Goal: Task Accomplishment & Management: Complete application form

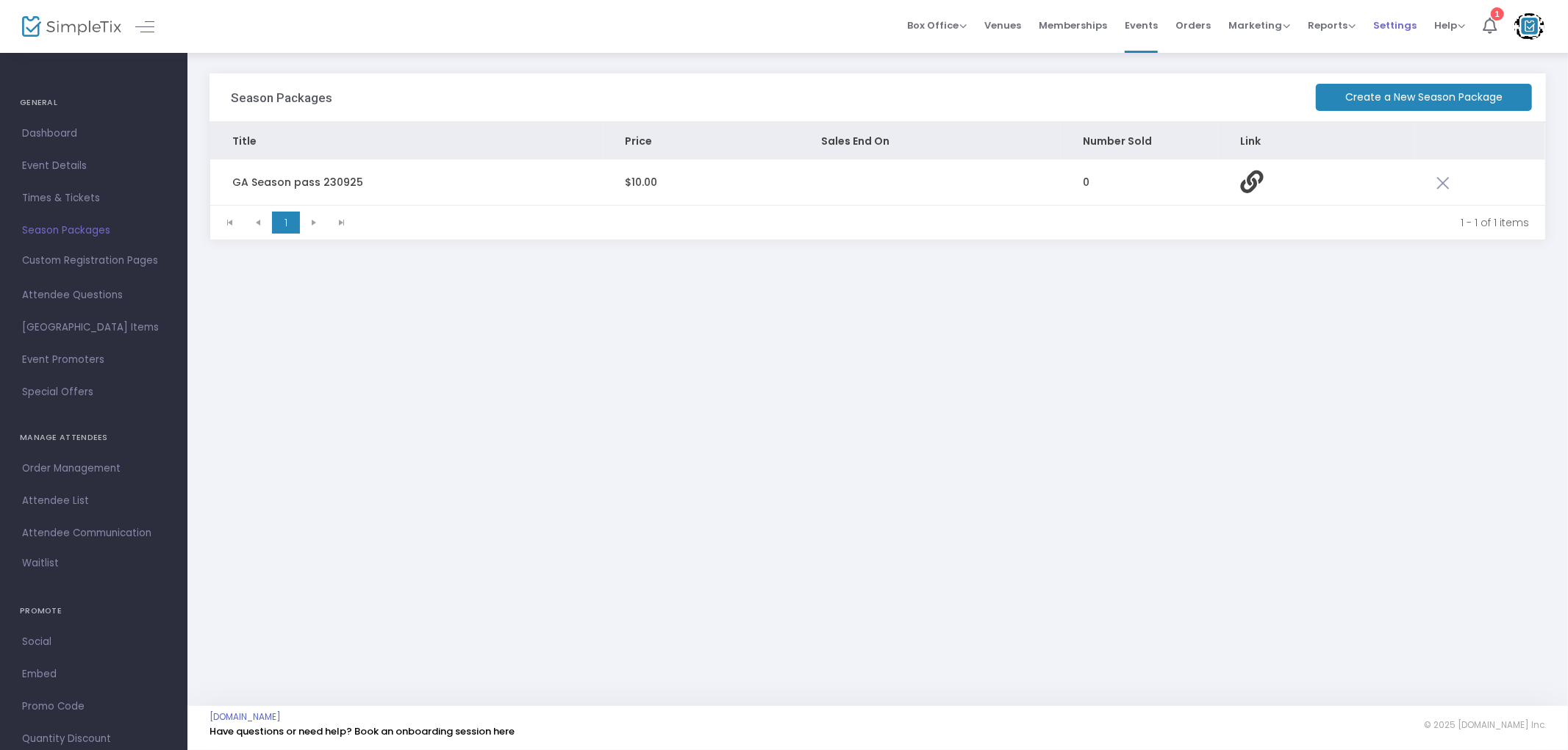
click at [1371, 22] on li "Settings" at bounding box center [1395, 26] width 61 height 53
click at [1385, 23] on span "Settings" at bounding box center [1395, 25] width 43 height 37
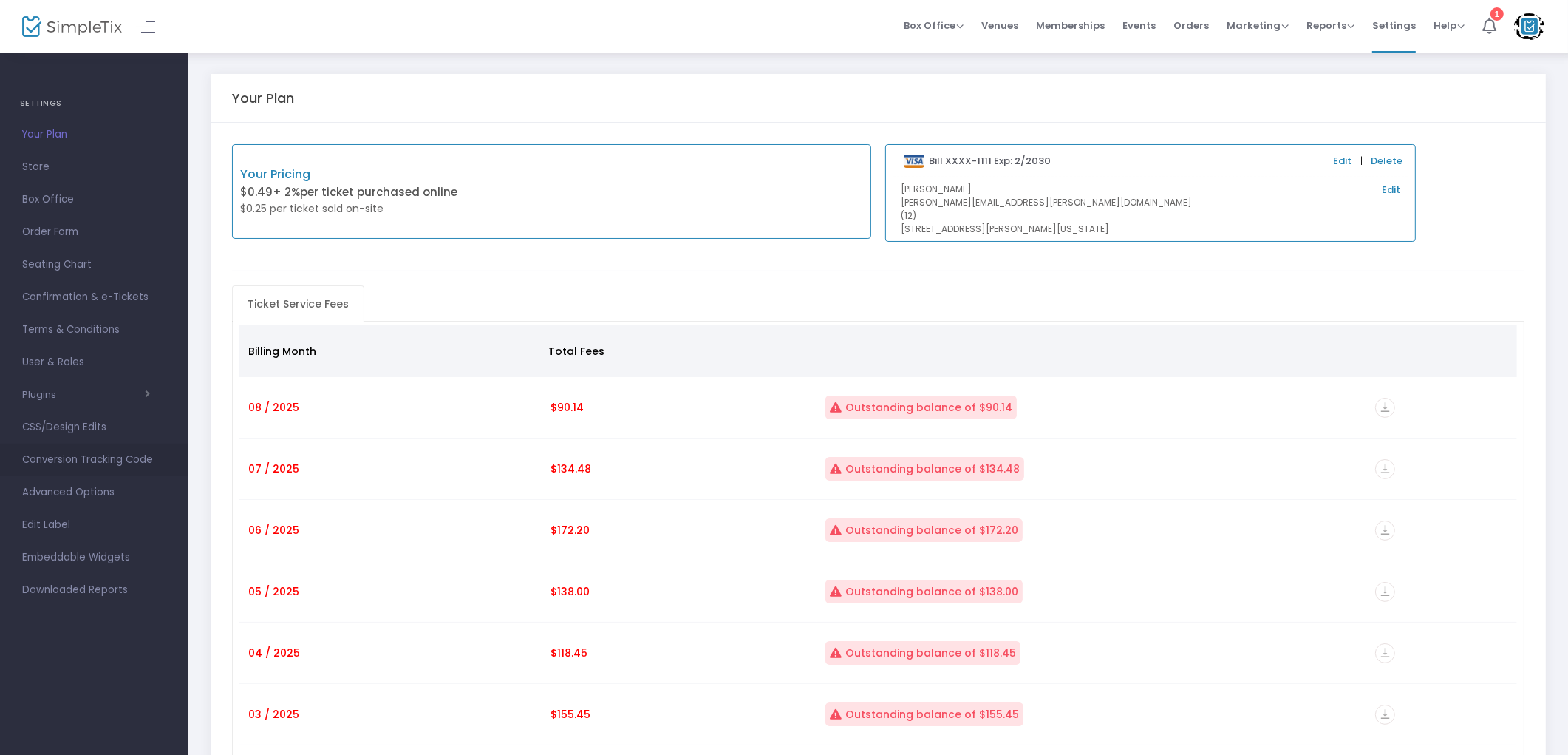
click at [78, 455] on span "Conversion Tracking Code" at bounding box center [94, 460] width 144 height 20
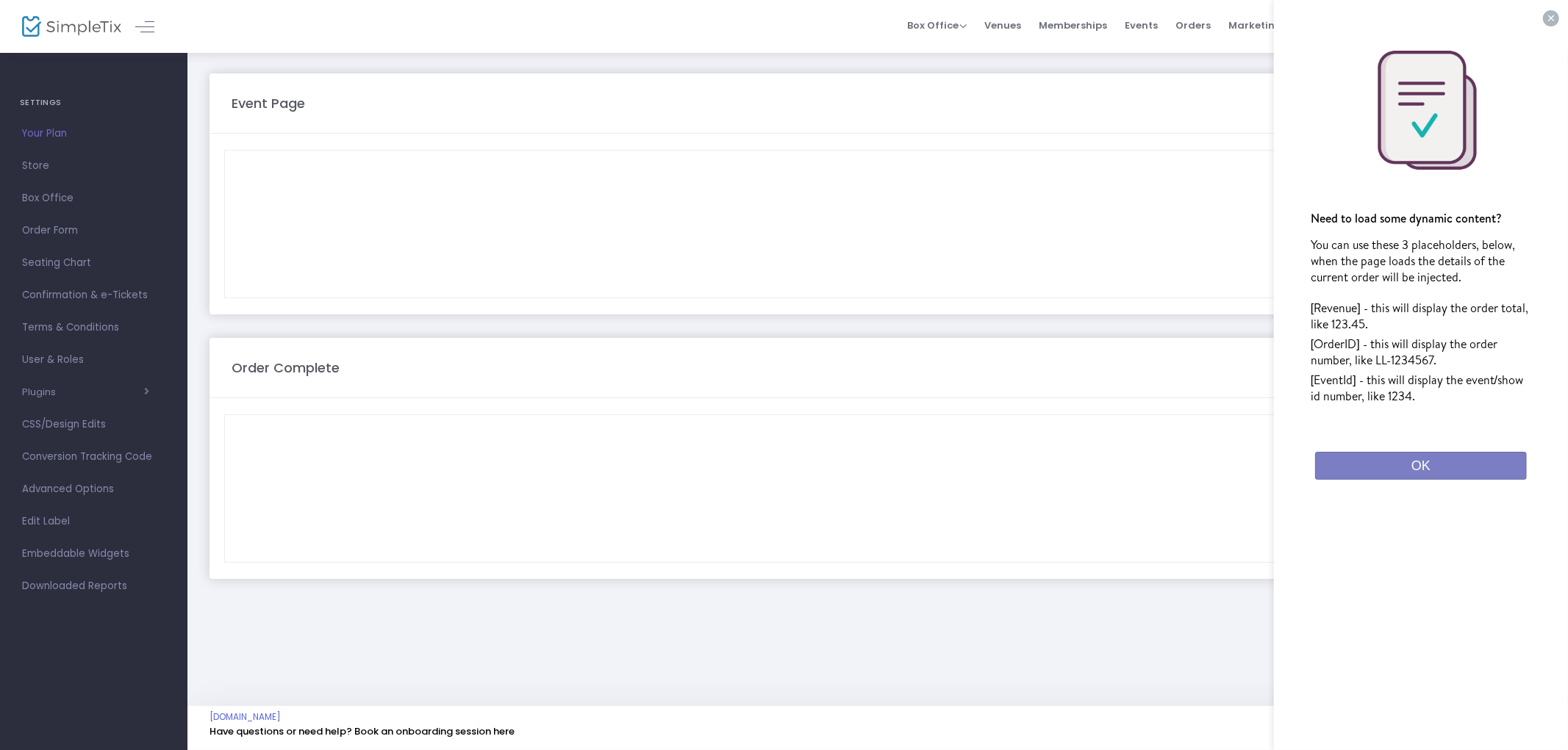
click at [349, 209] on div at bounding box center [877, 224] width 1290 height 147
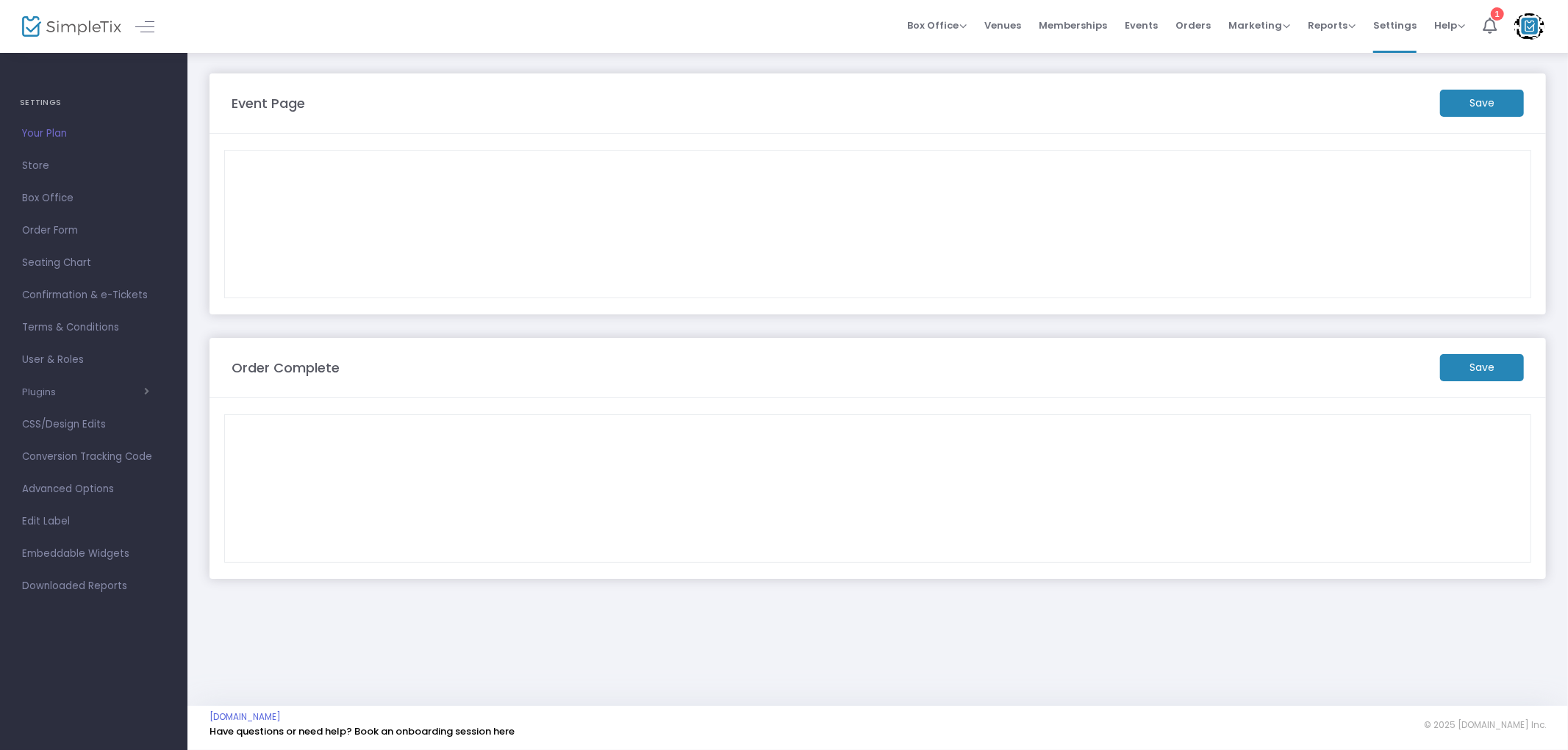
click at [261, 431] on div at bounding box center [877, 488] width 1290 height 147
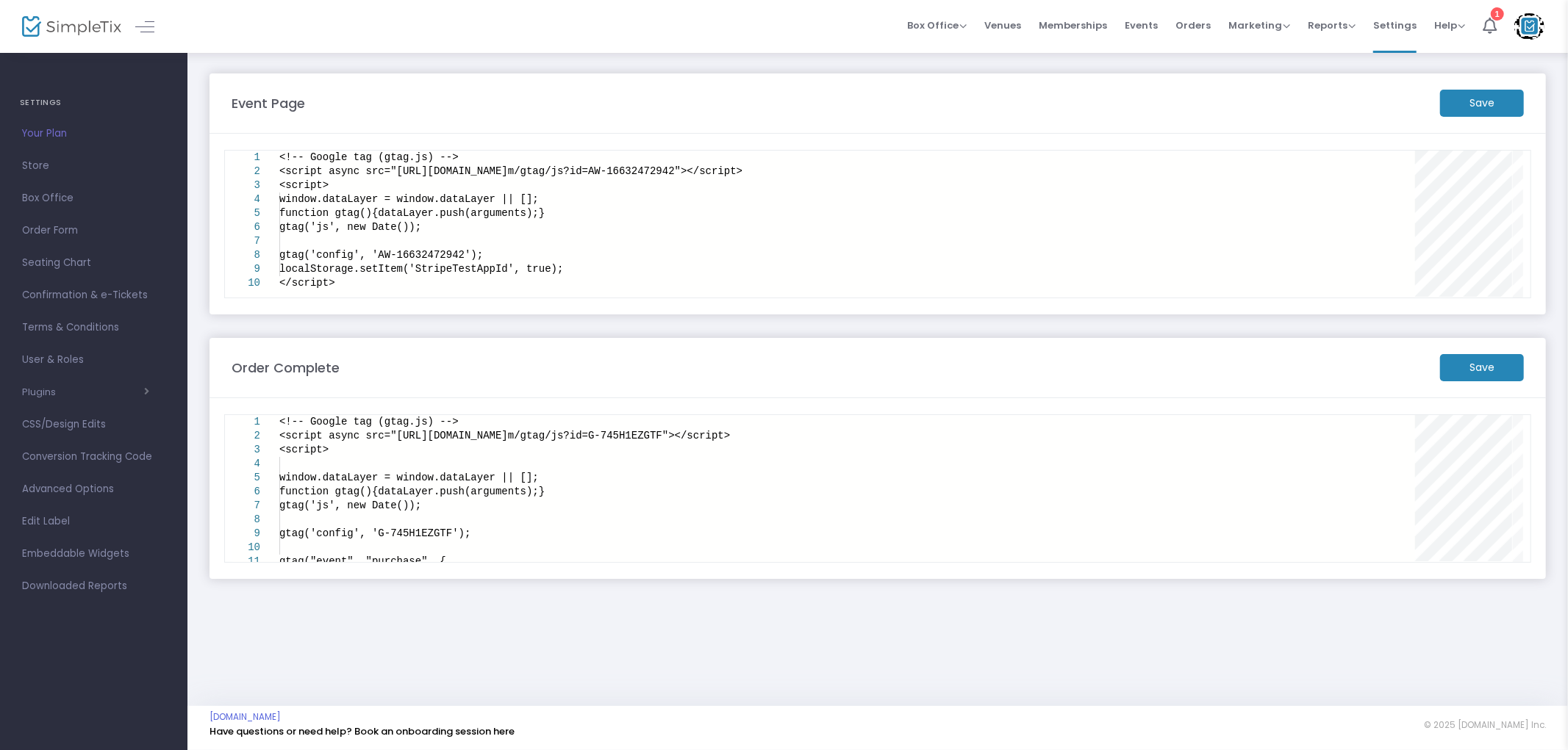
click at [282, 438] on span "<script async src="https://www.googletagmanager.co" at bounding box center [394, 435] width 229 height 12
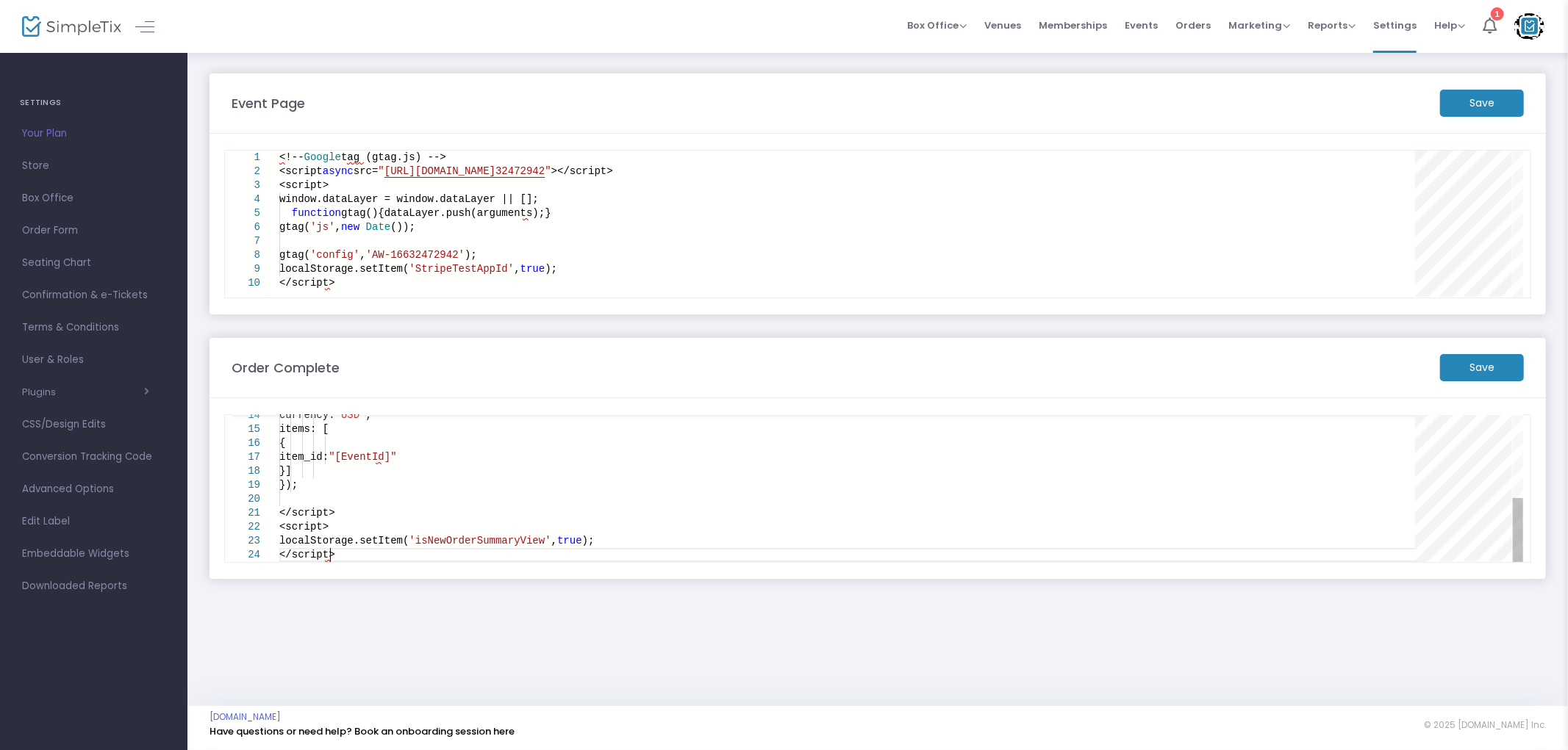
click at [605, 548] on div "</script>" at bounding box center [853, 555] width 1146 height 14
type textarea "<!-- Google tag (gtag.js) --> <script async src="https://www.googletagmanager.c…"
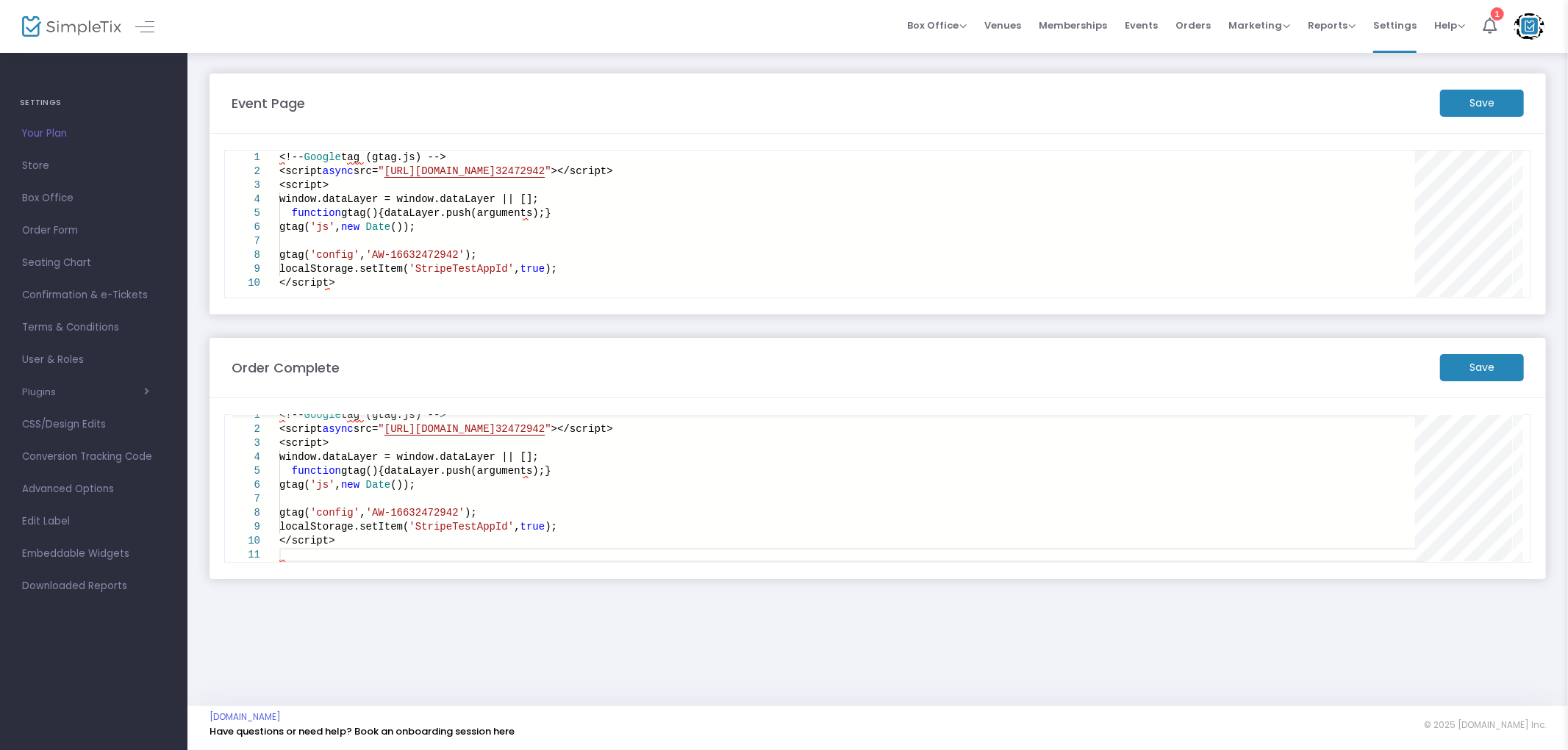
click at [1484, 369] on m-button "Save" at bounding box center [1481, 368] width 84 height 27
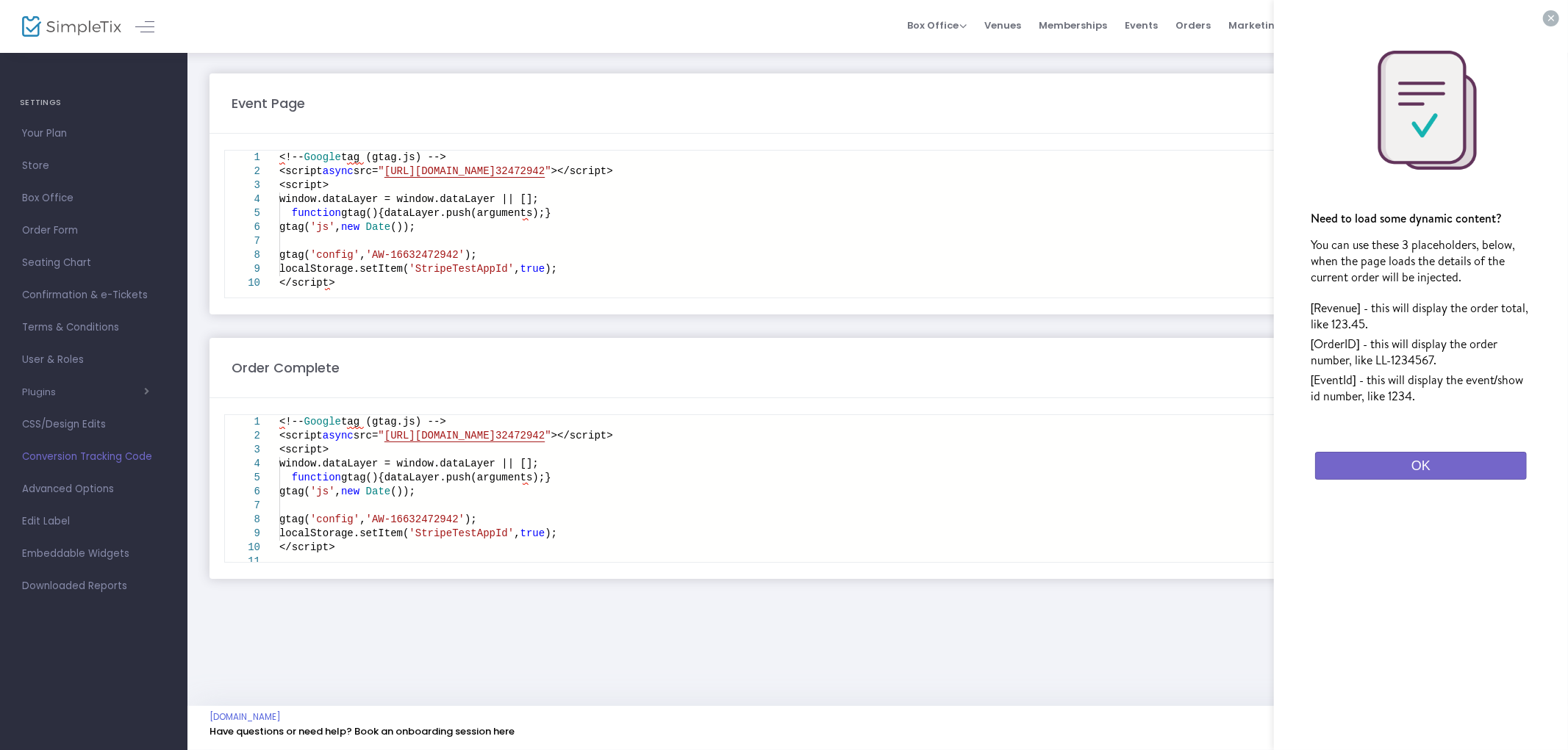
click at [1421, 463] on button "OK" at bounding box center [1420, 466] width 211 height 28
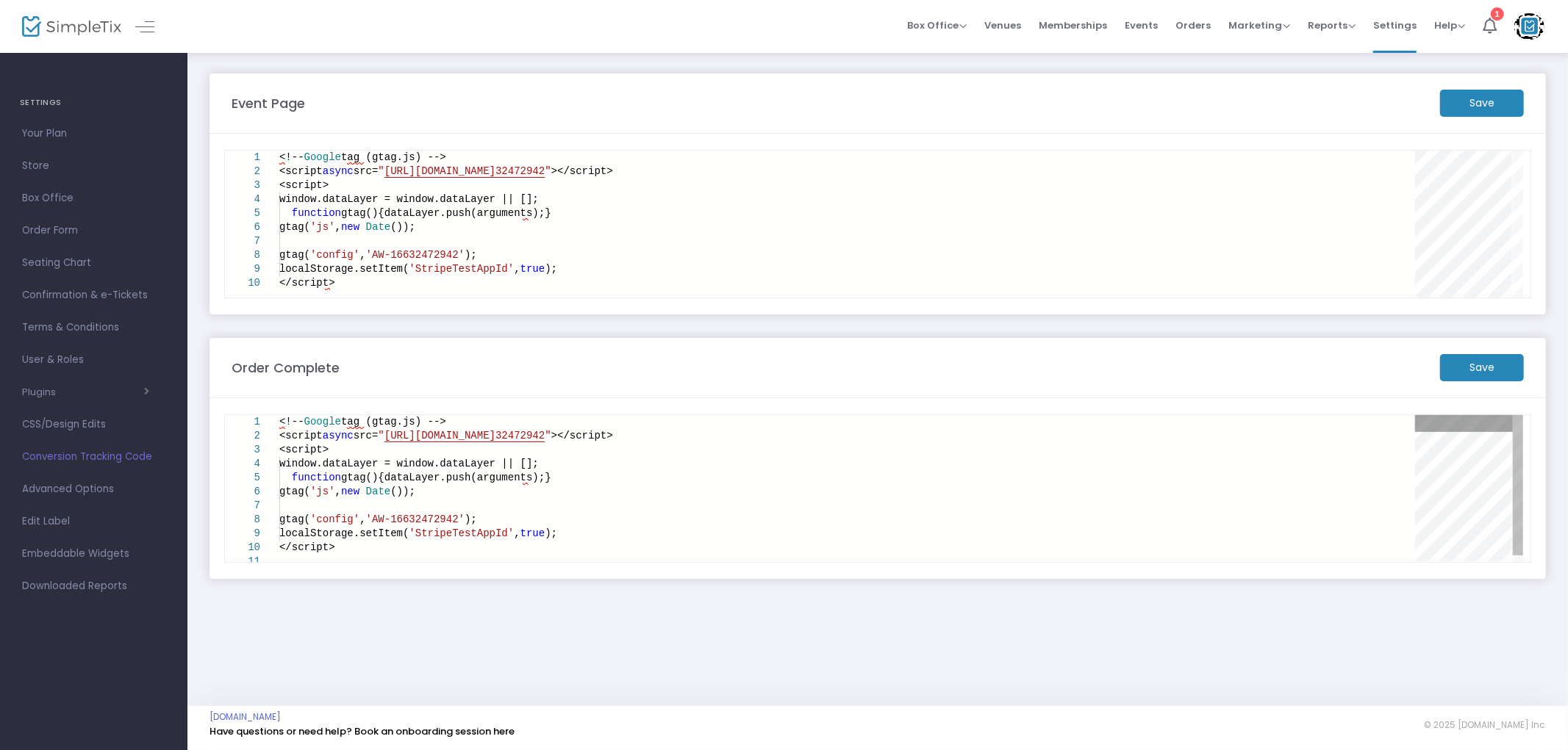
click at [1452, 417] on div at bounding box center [1464, 423] width 97 height 17
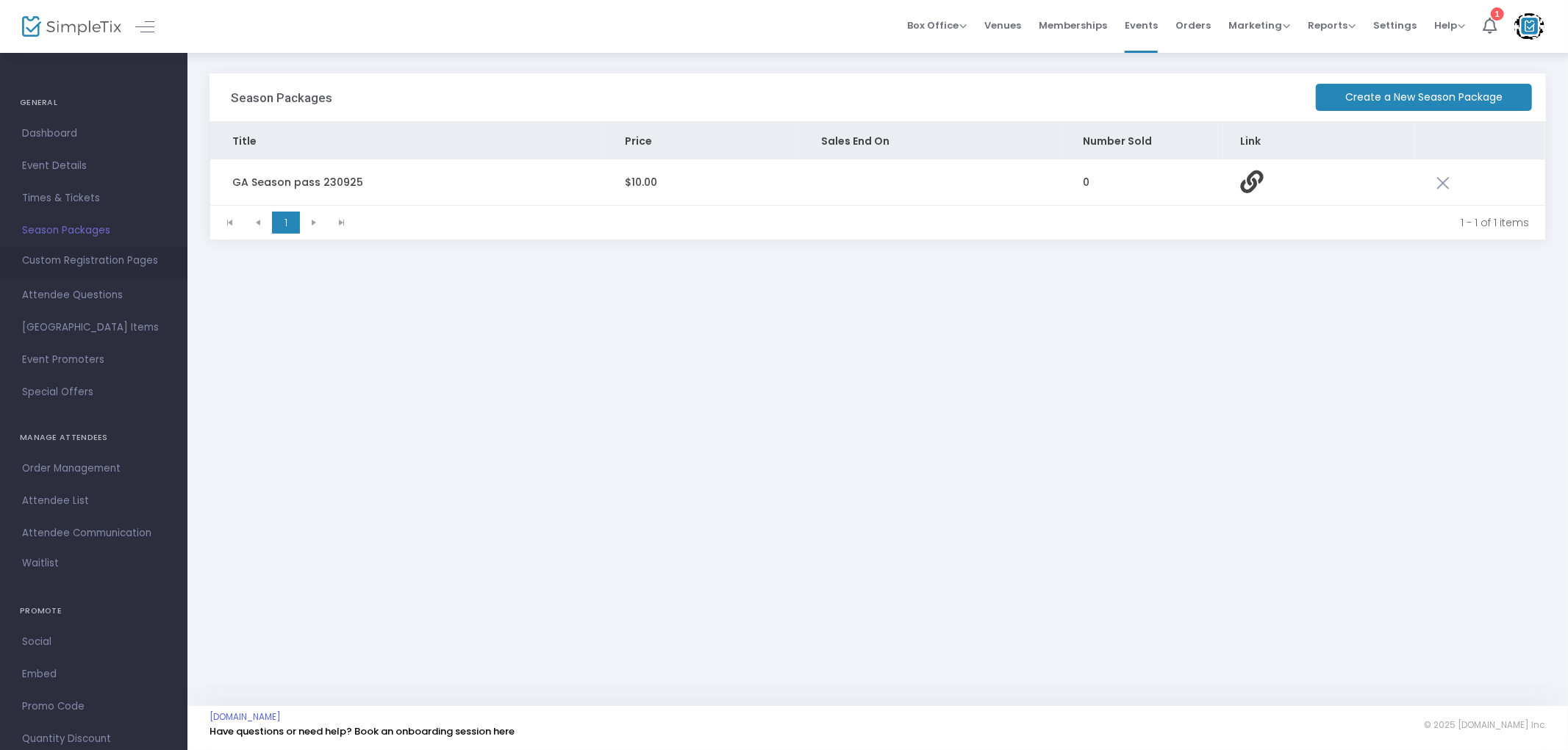
click at [96, 258] on span "Custom Registration Pages" at bounding box center [91, 260] width 136 height 15
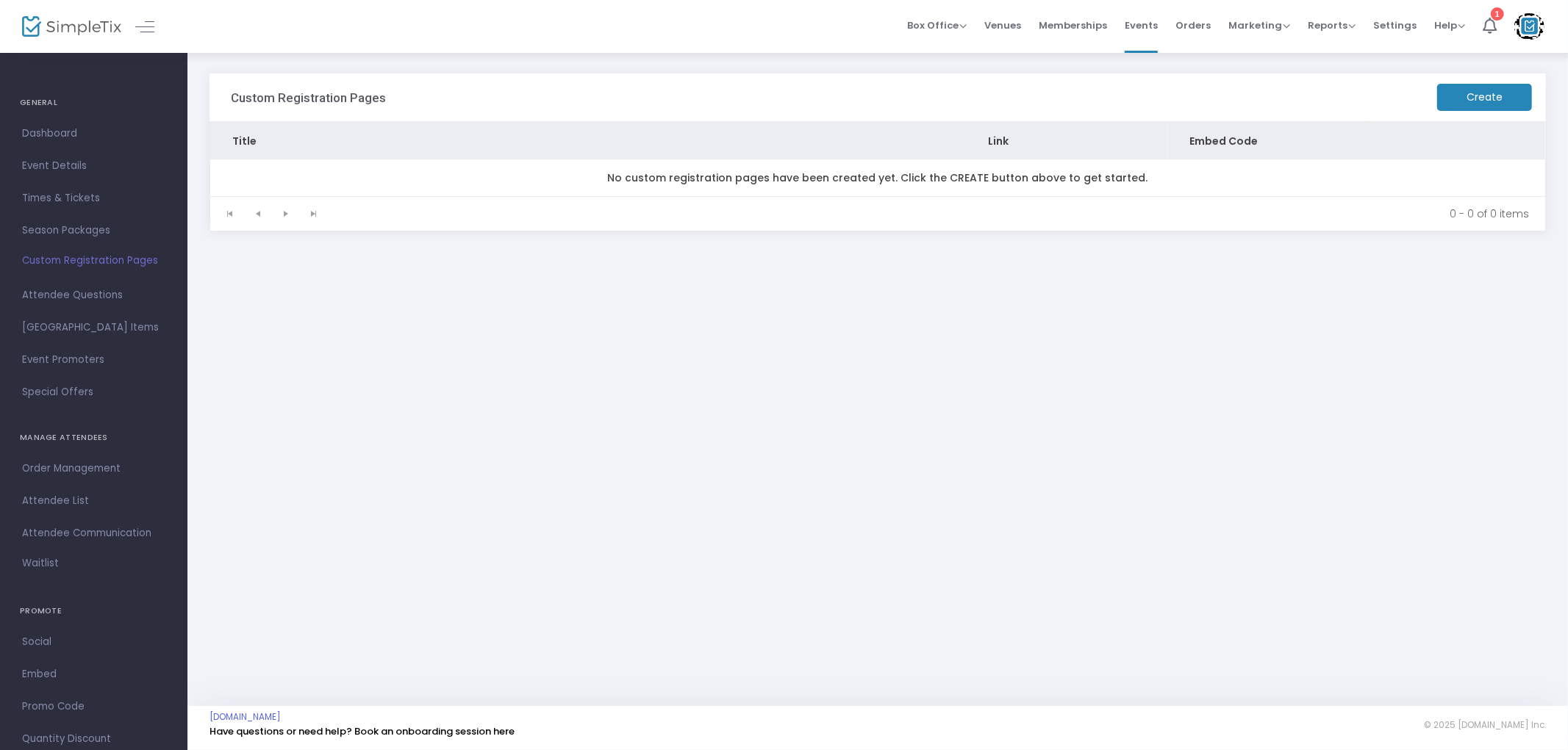
click at [1461, 94] on m-button "Create" at bounding box center [1483, 97] width 95 height 27
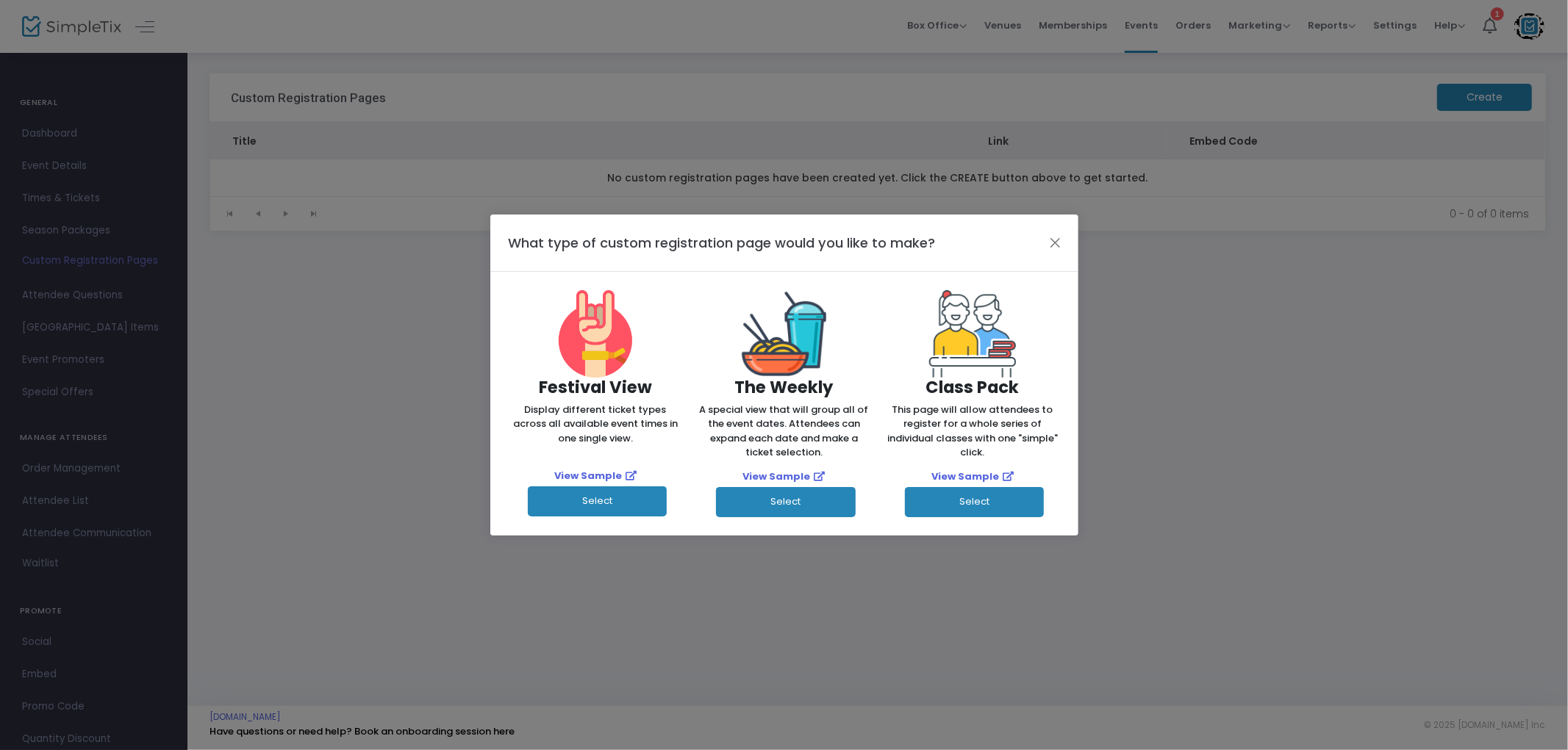
click at [582, 487] on button "Select" at bounding box center [596, 501] width 139 height 30
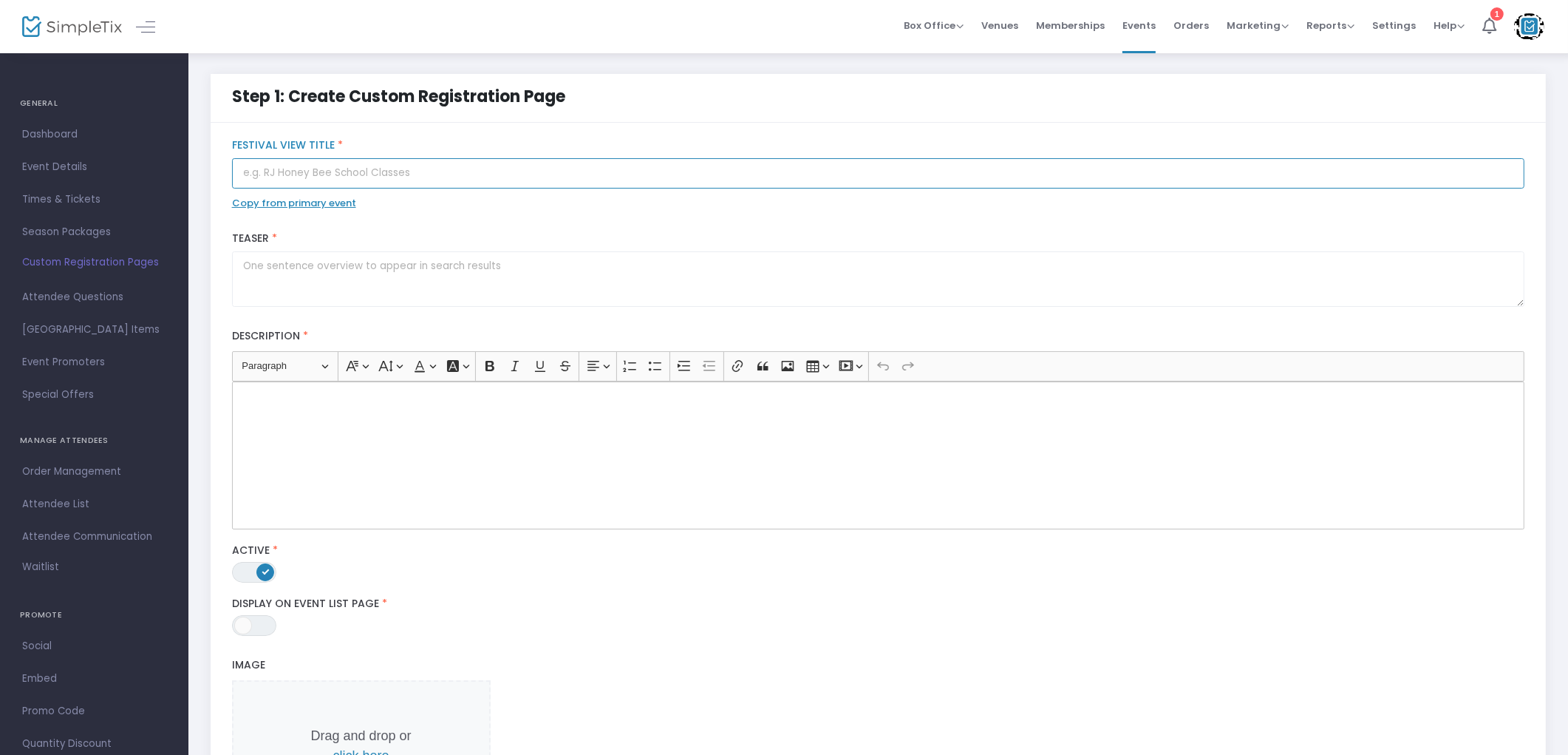
click at [380, 164] on input "text" at bounding box center [879, 173] width 1294 height 30
drag, startPoint x: 394, startPoint y: 171, endPoint x: 219, endPoint y: 170, distance: 175.0
click at [219, 170] on div "Festival pass Test 230925 Festival View Title * Copy from primary event Teaser …" at bounding box center [878, 583] width 1336 height 923
type input "Festival pass Test 230925"
click at [299, 267] on textarea at bounding box center [879, 278] width 1294 height 56
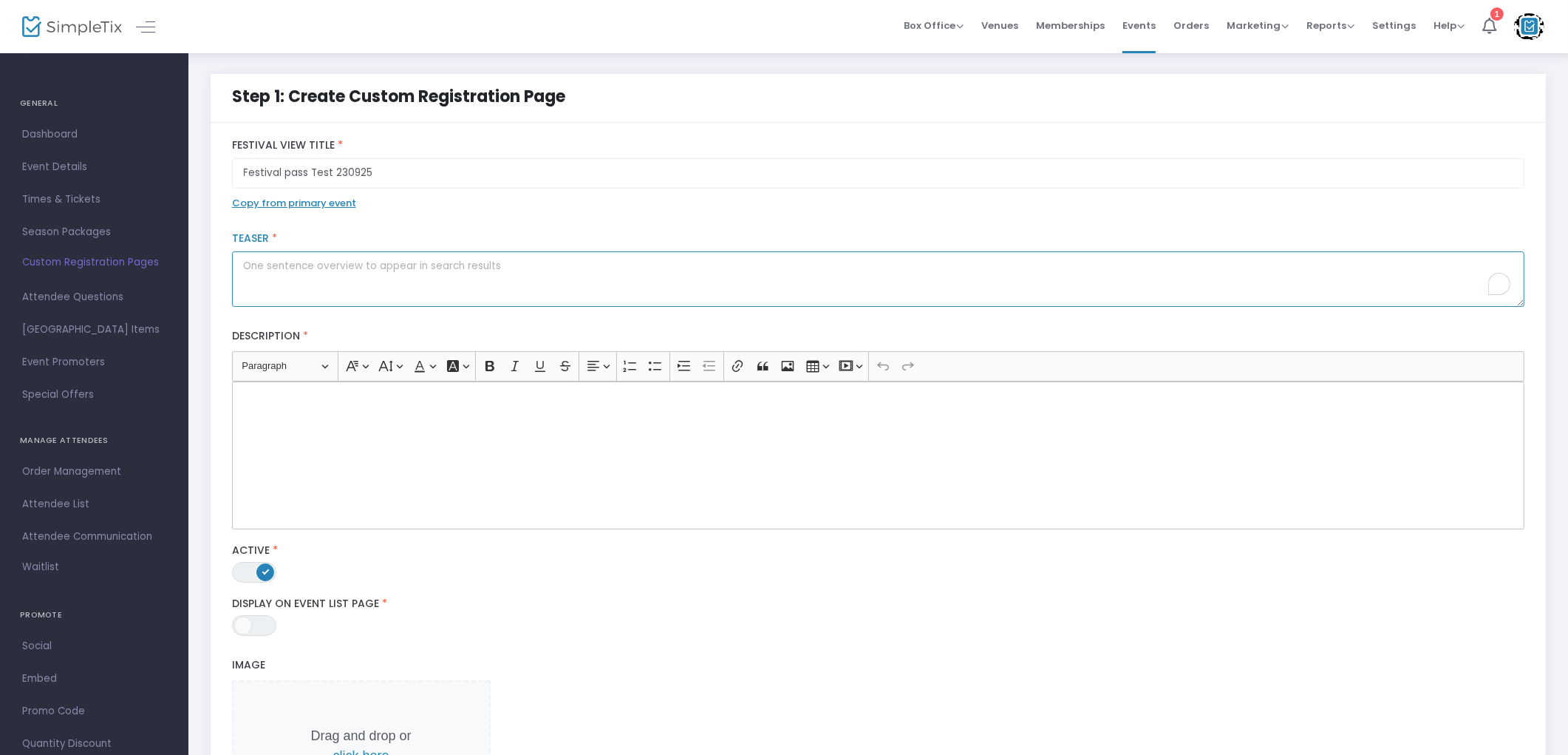
paste textarea "Festival pass Test 230925"
type textarea "Festival pass Test 230925"
click at [278, 395] on p "Rich Text Editor, main" at bounding box center [878, 397] width 1280 height 15
drag, startPoint x: 260, startPoint y: 628, endPoint x: 277, endPoint y: 626, distance: 17.1
click at [261, 628] on span "ON OFF" at bounding box center [254, 625] width 44 height 21
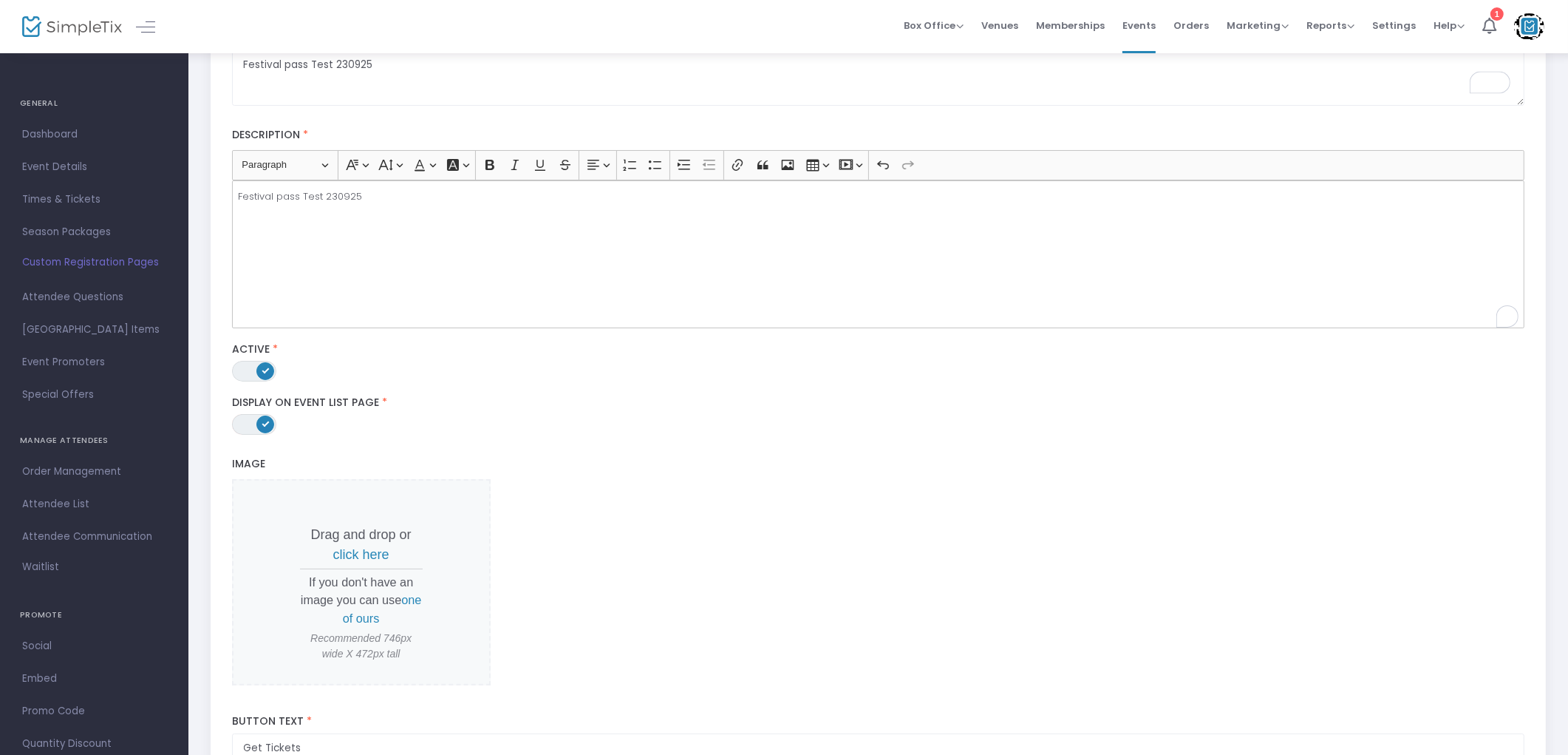
scroll to position [246, 0]
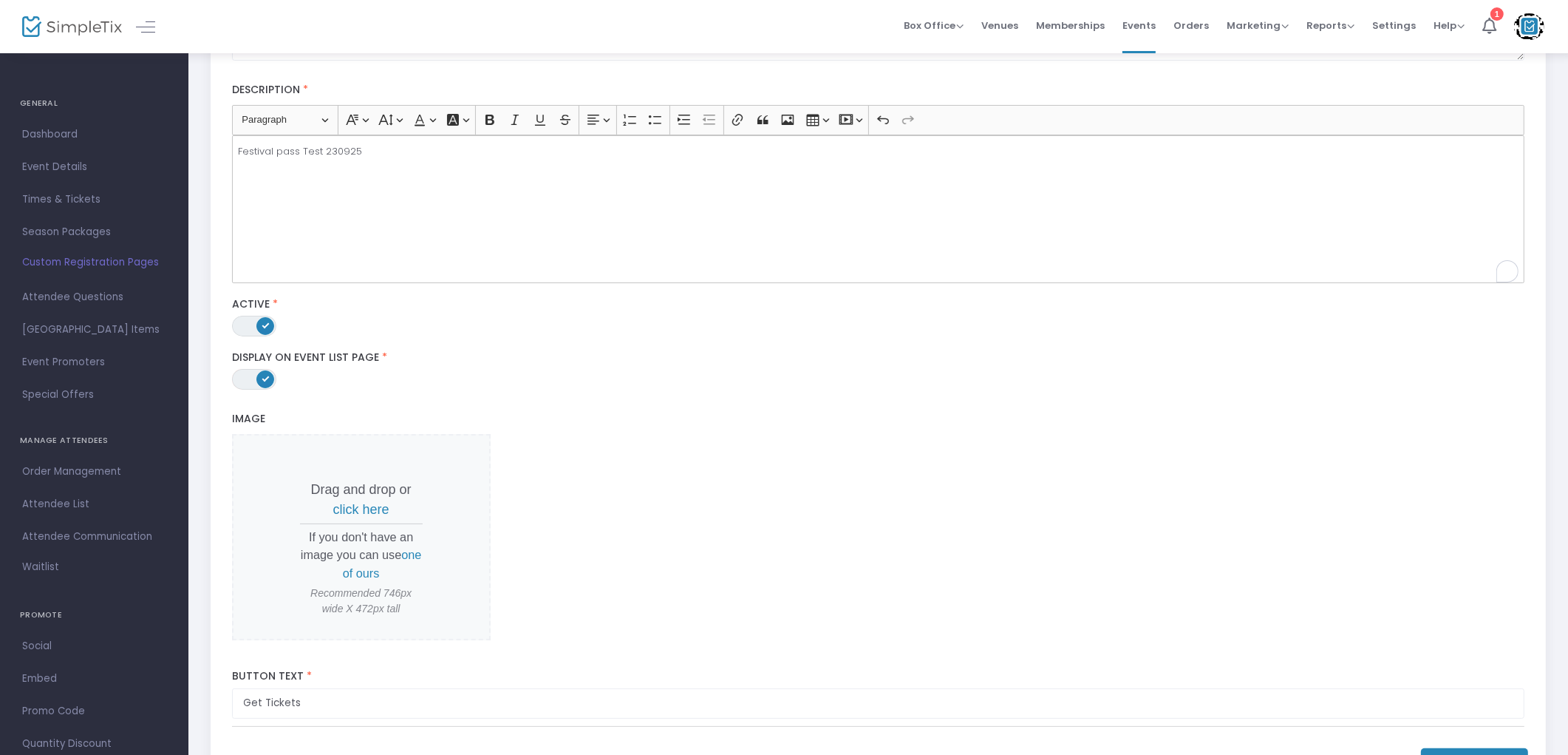
click at [366, 578] on span "one of ours" at bounding box center [382, 564] width 79 height 31
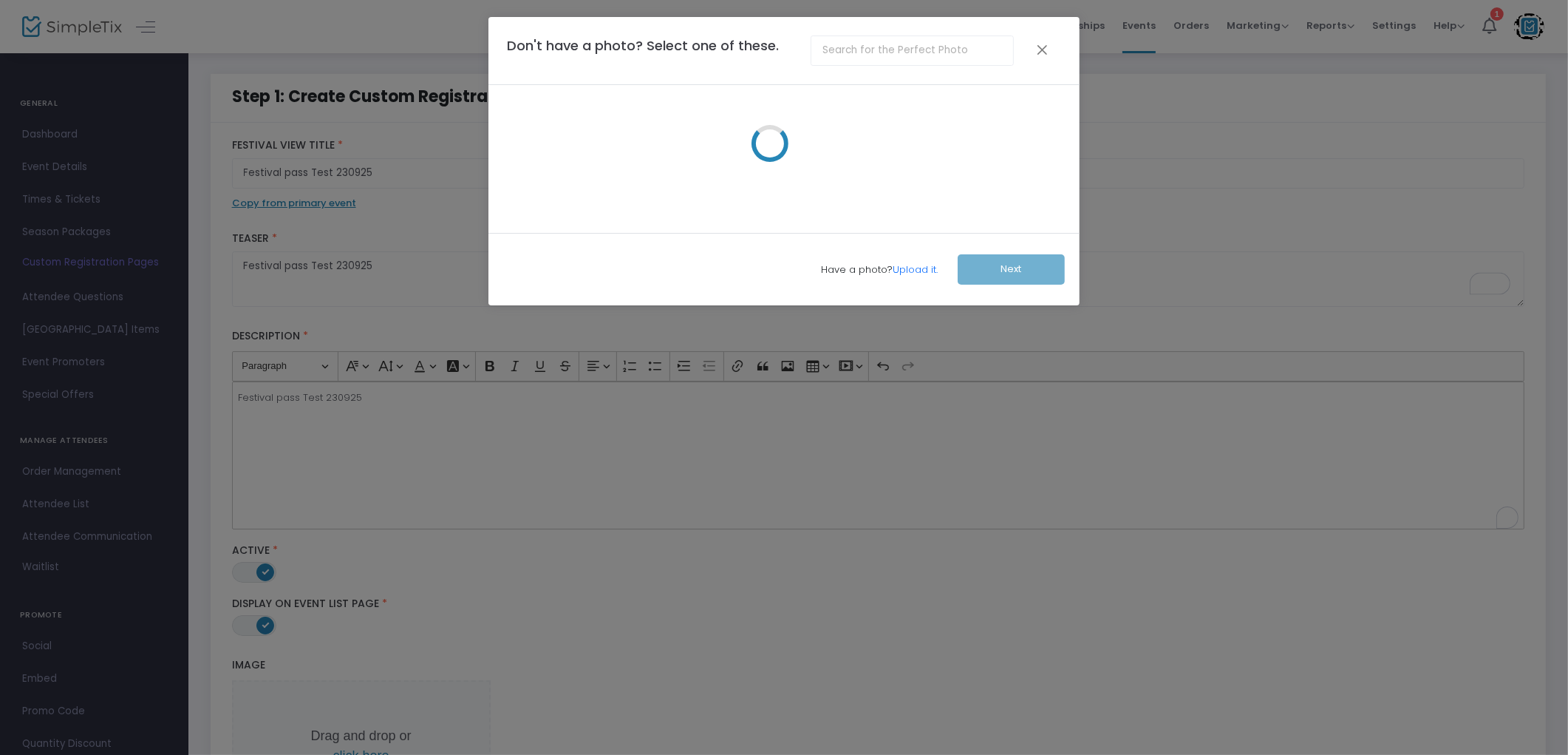
scroll to position [0, 0]
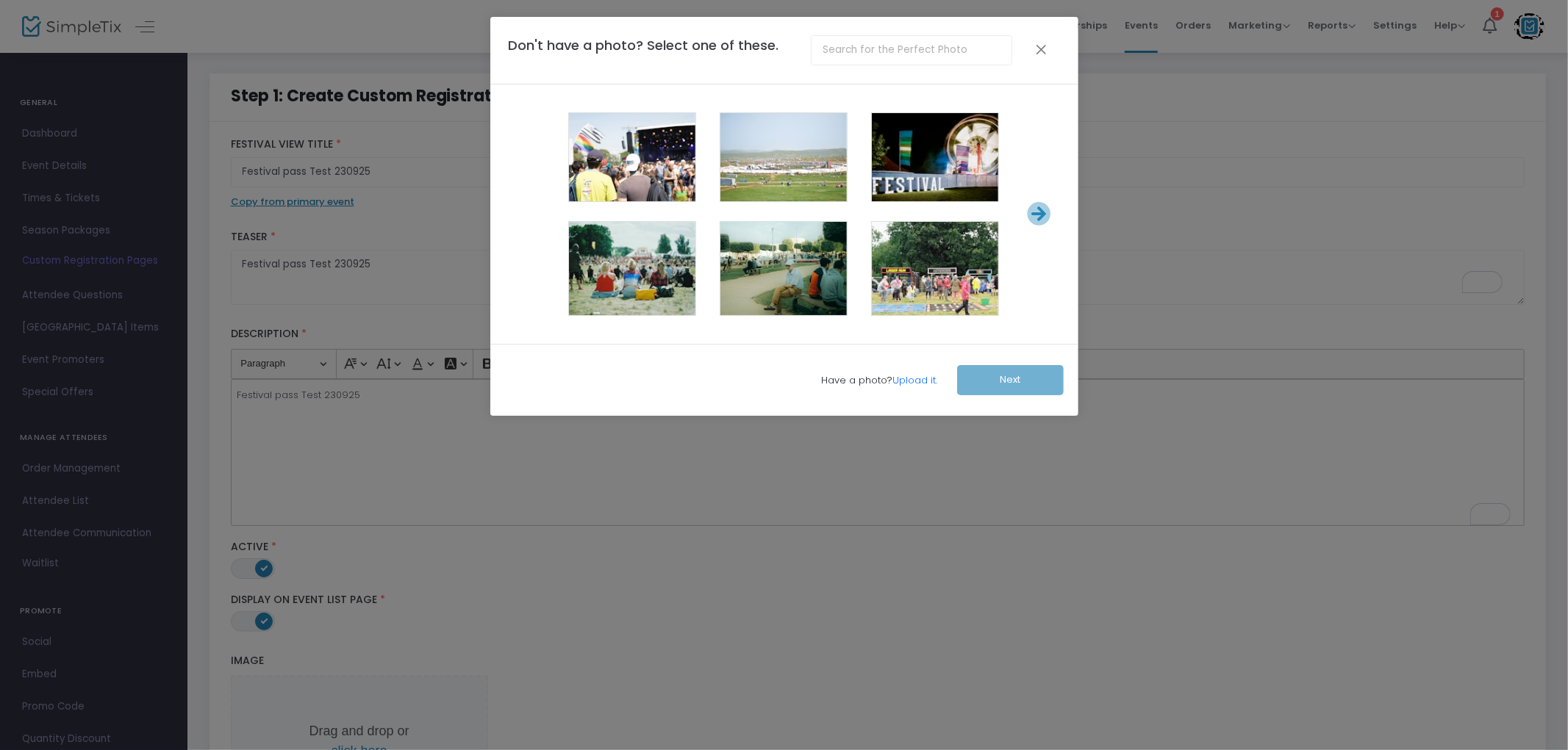
click at [621, 273] on span at bounding box center [631, 270] width 58 height 58
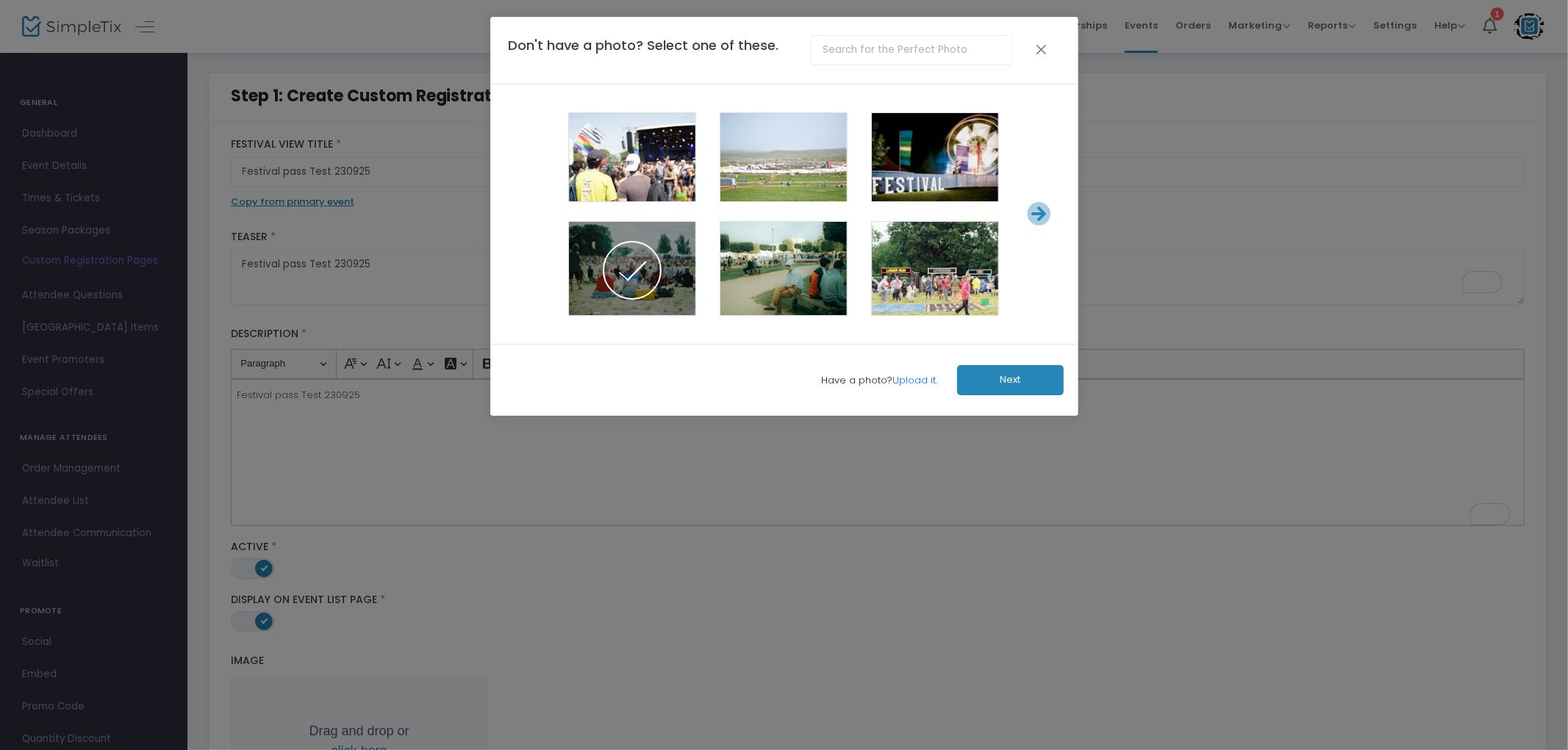
click at [1012, 383] on button "Next" at bounding box center [1010, 380] width 106 height 30
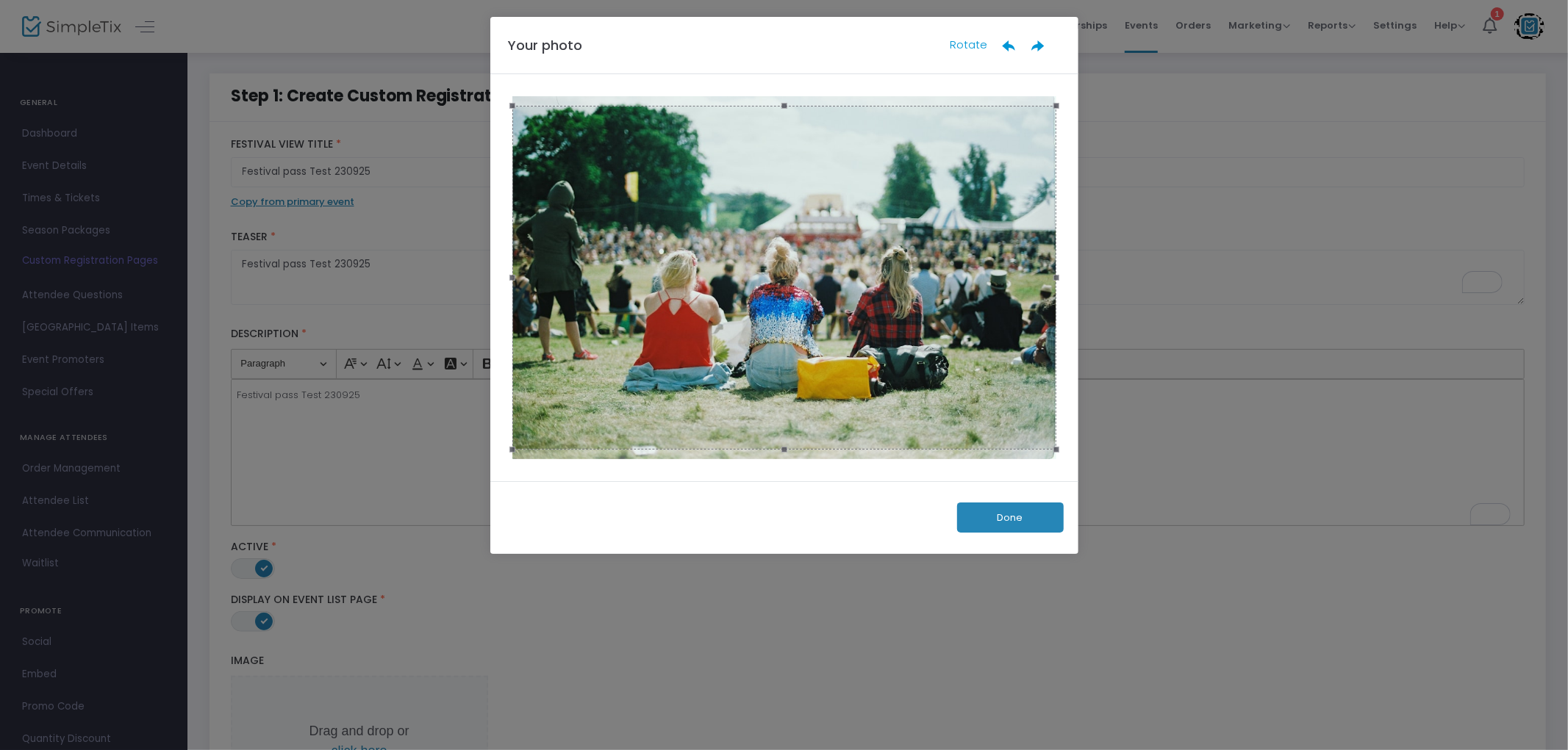
click at [1011, 529] on button "Done" at bounding box center [1010, 517] width 106 height 30
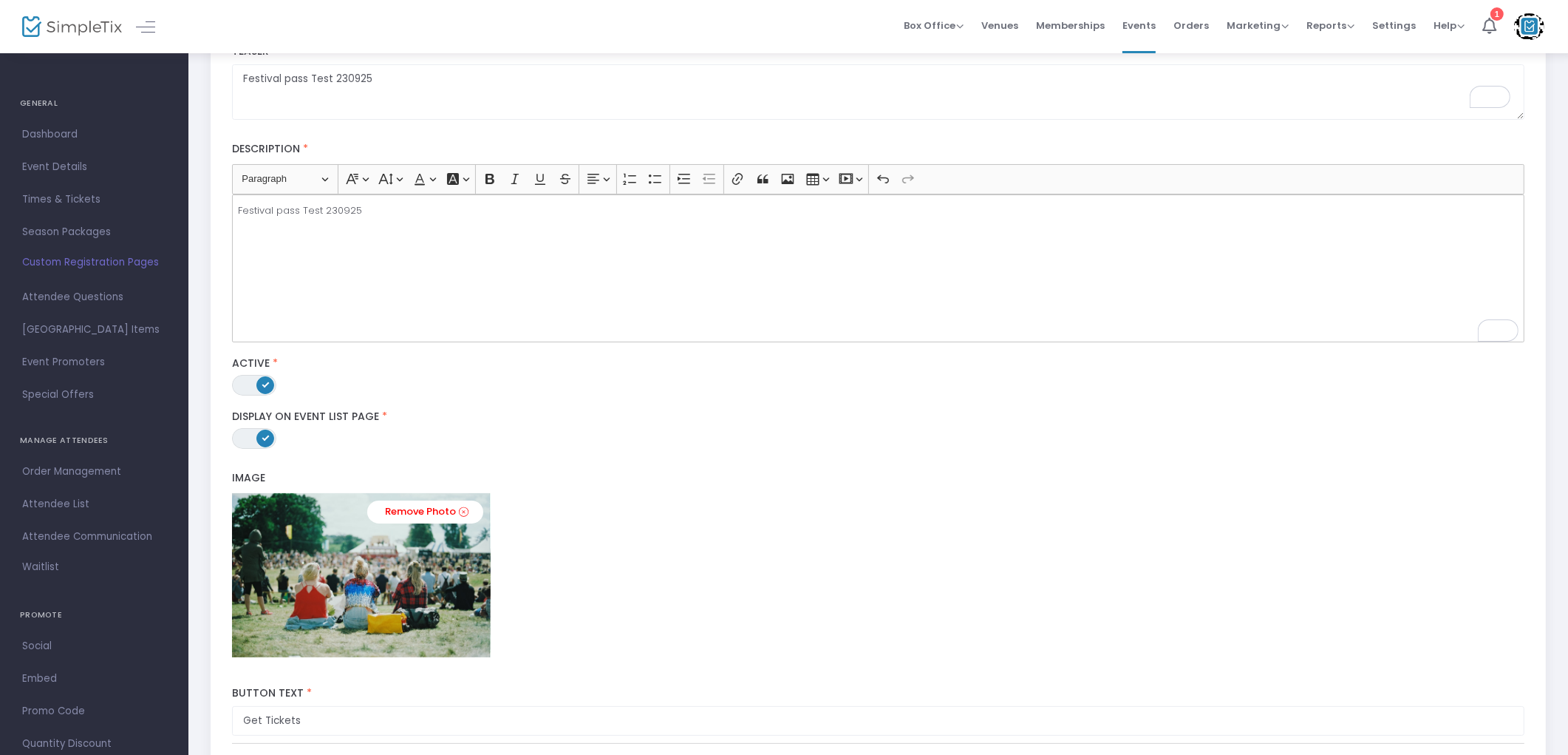
scroll to position [336, 0]
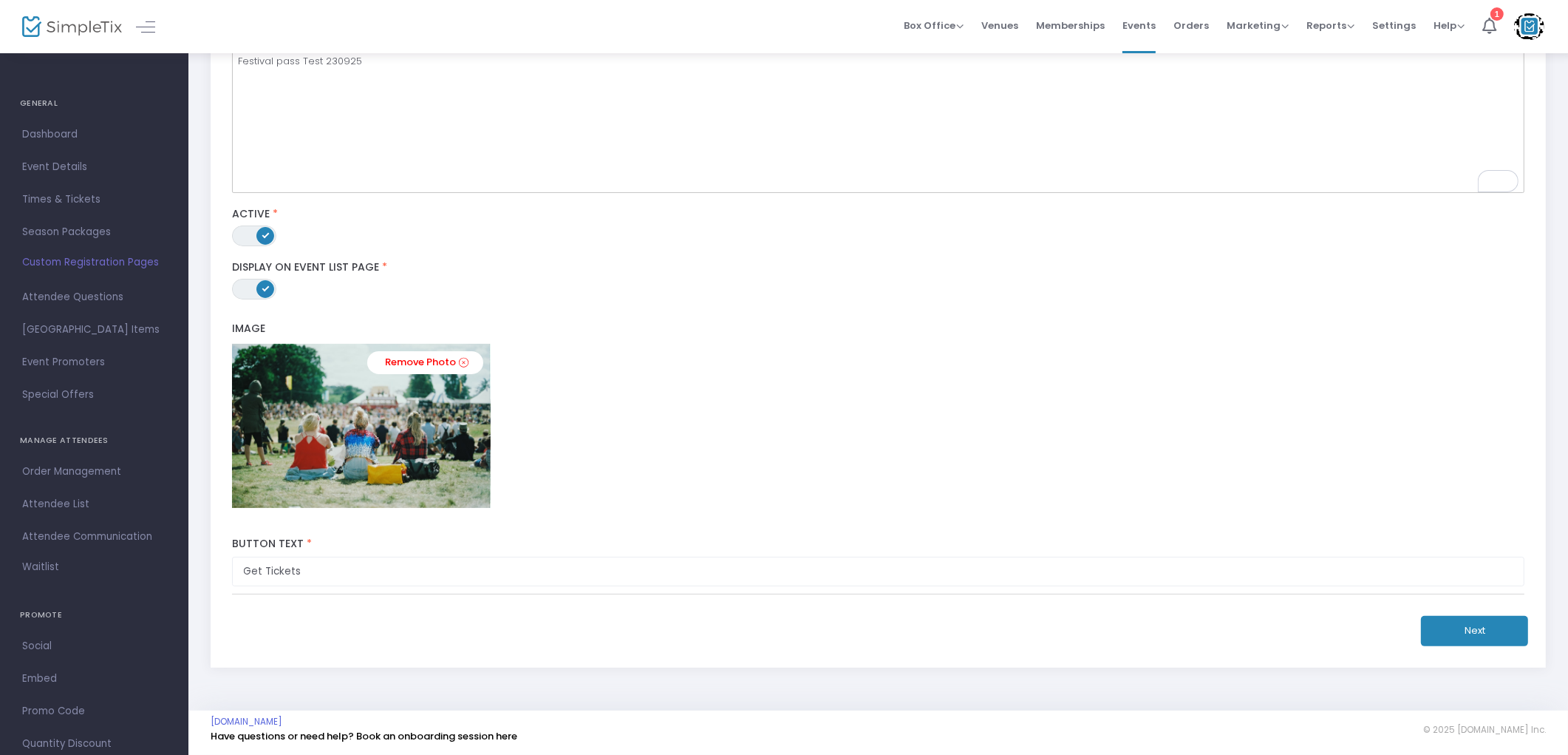
click at [1461, 629] on button "Next" at bounding box center [1474, 630] width 107 height 30
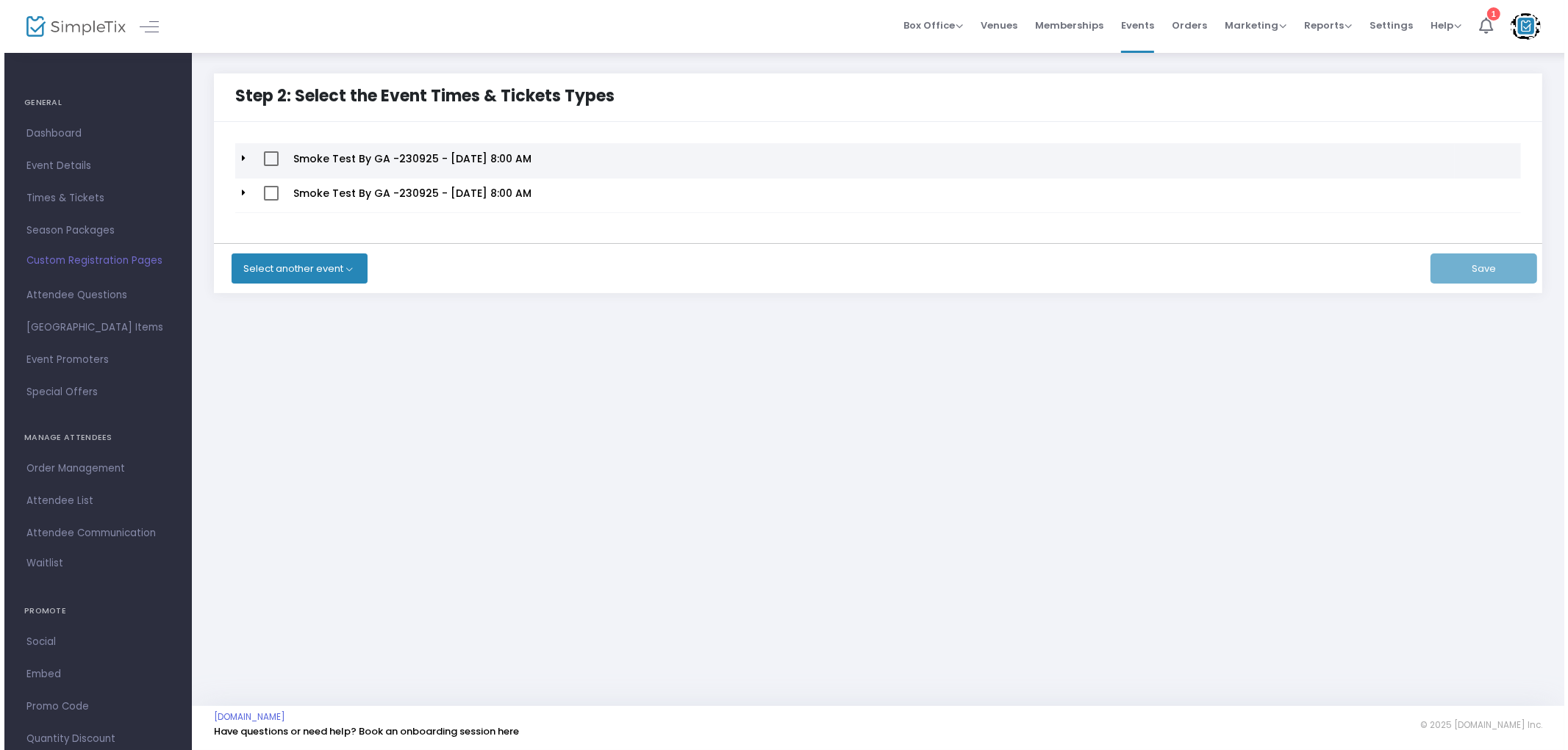
scroll to position [0, 0]
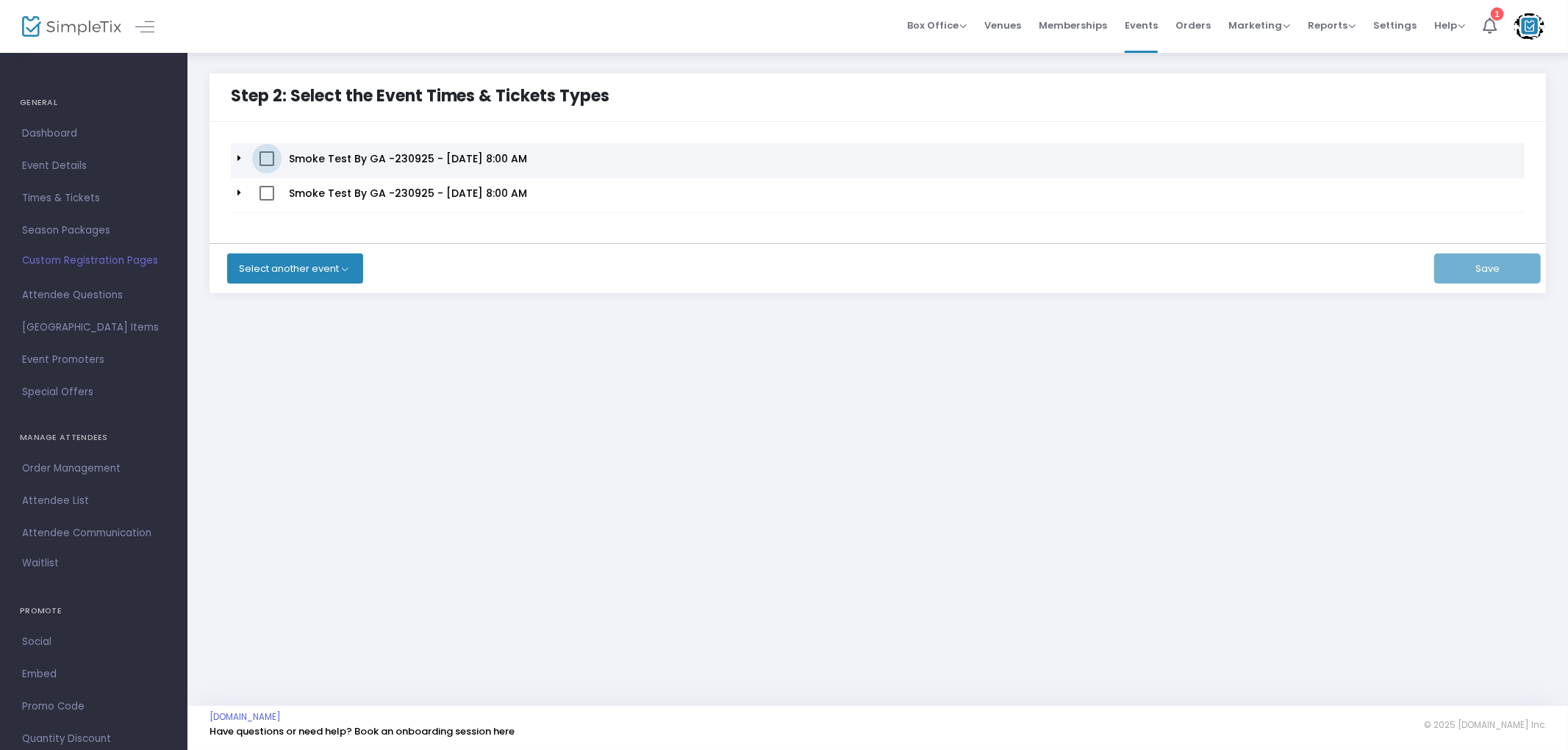
click at [261, 160] on span at bounding box center [266, 158] width 15 height 15
click at [266, 166] on input "checkbox" at bounding box center [266, 166] width 1 height 1
checkbox input "true"
click at [258, 191] on td at bounding box center [267, 195] width 29 height 34
click at [263, 192] on span at bounding box center [266, 193] width 15 height 15
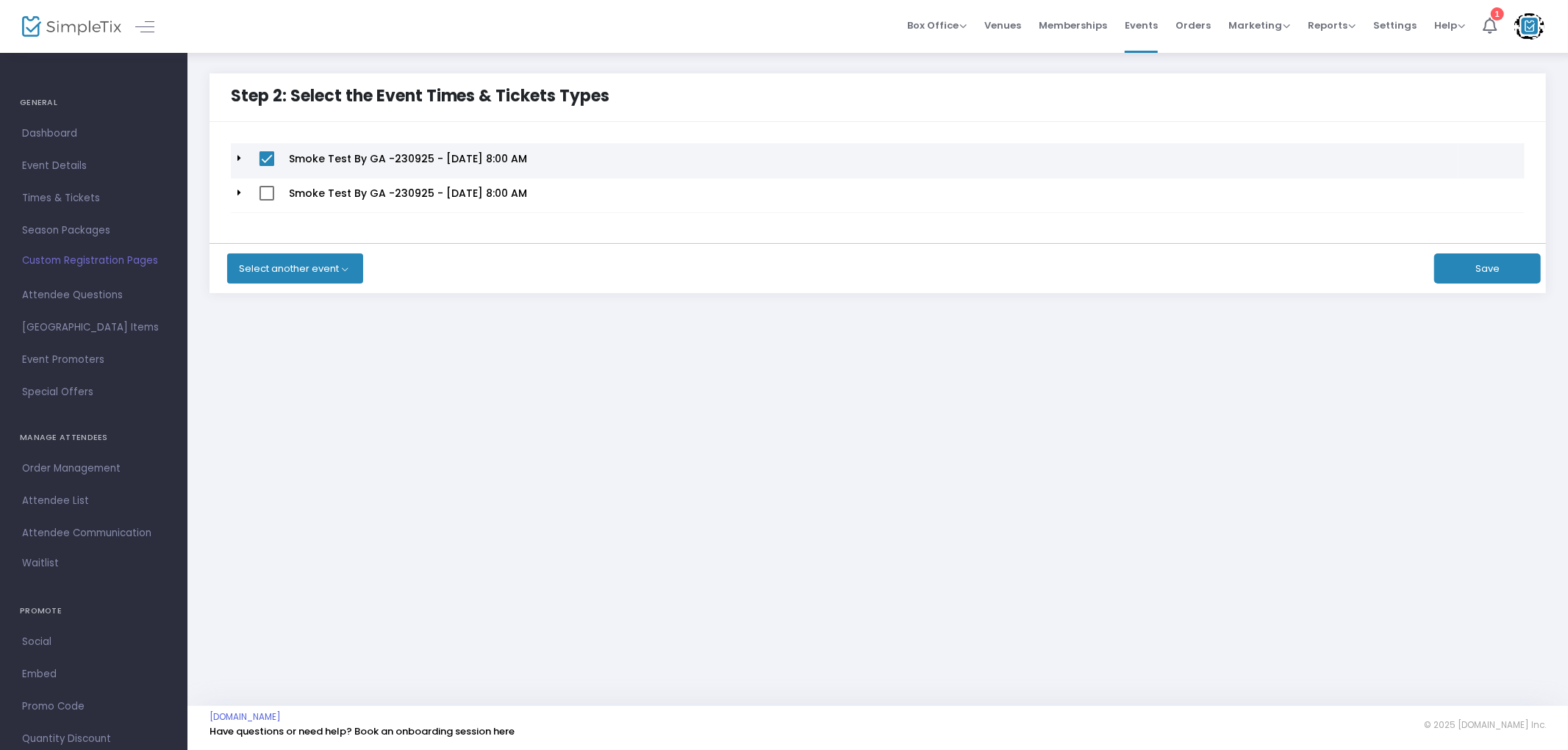
click at [266, 201] on input "checkbox" at bounding box center [266, 201] width 1 height 1
checkbox input "true"
click at [1492, 275] on button "Save" at bounding box center [1486, 268] width 106 height 30
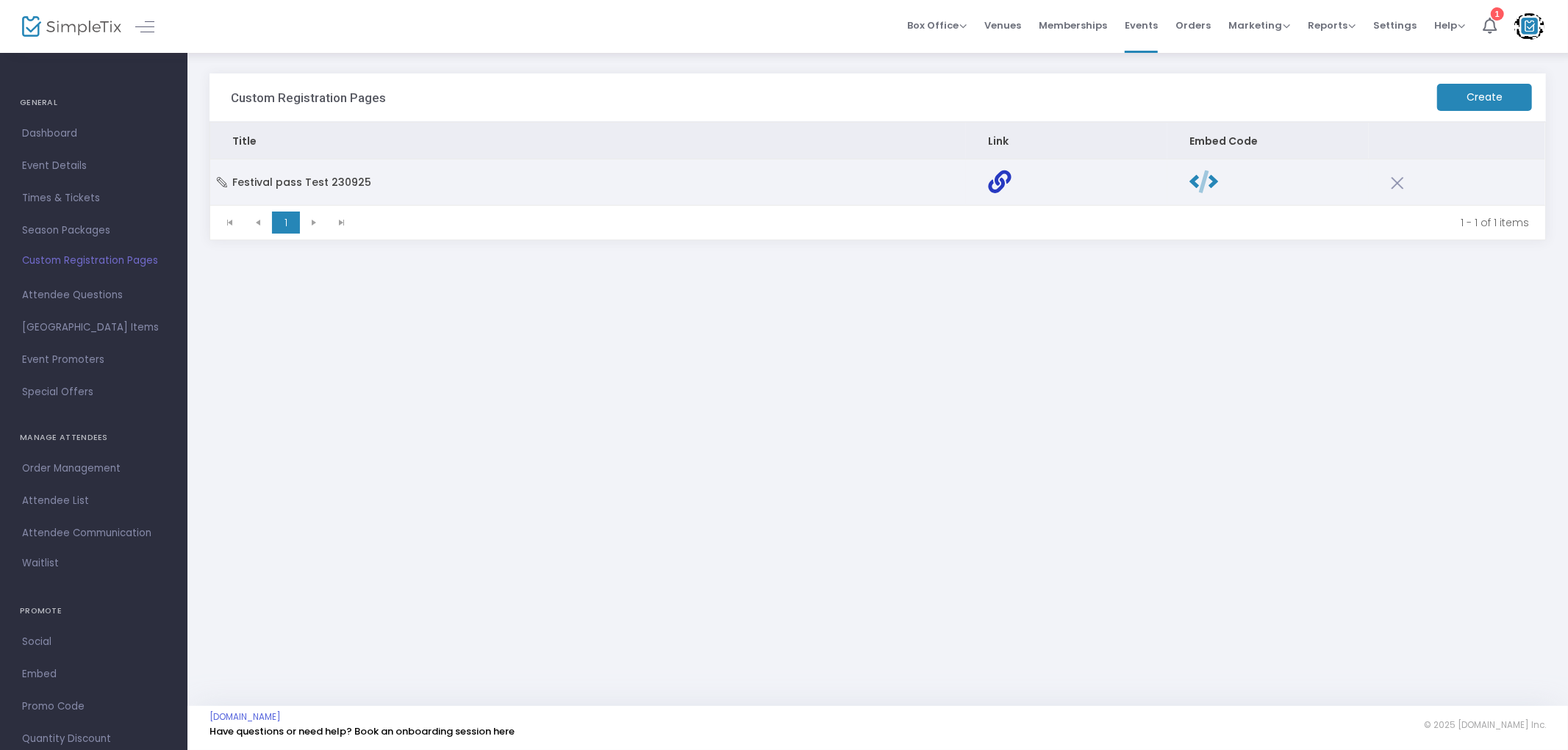
click at [1003, 184] on icon "Data table" at bounding box center [999, 181] width 22 height 22
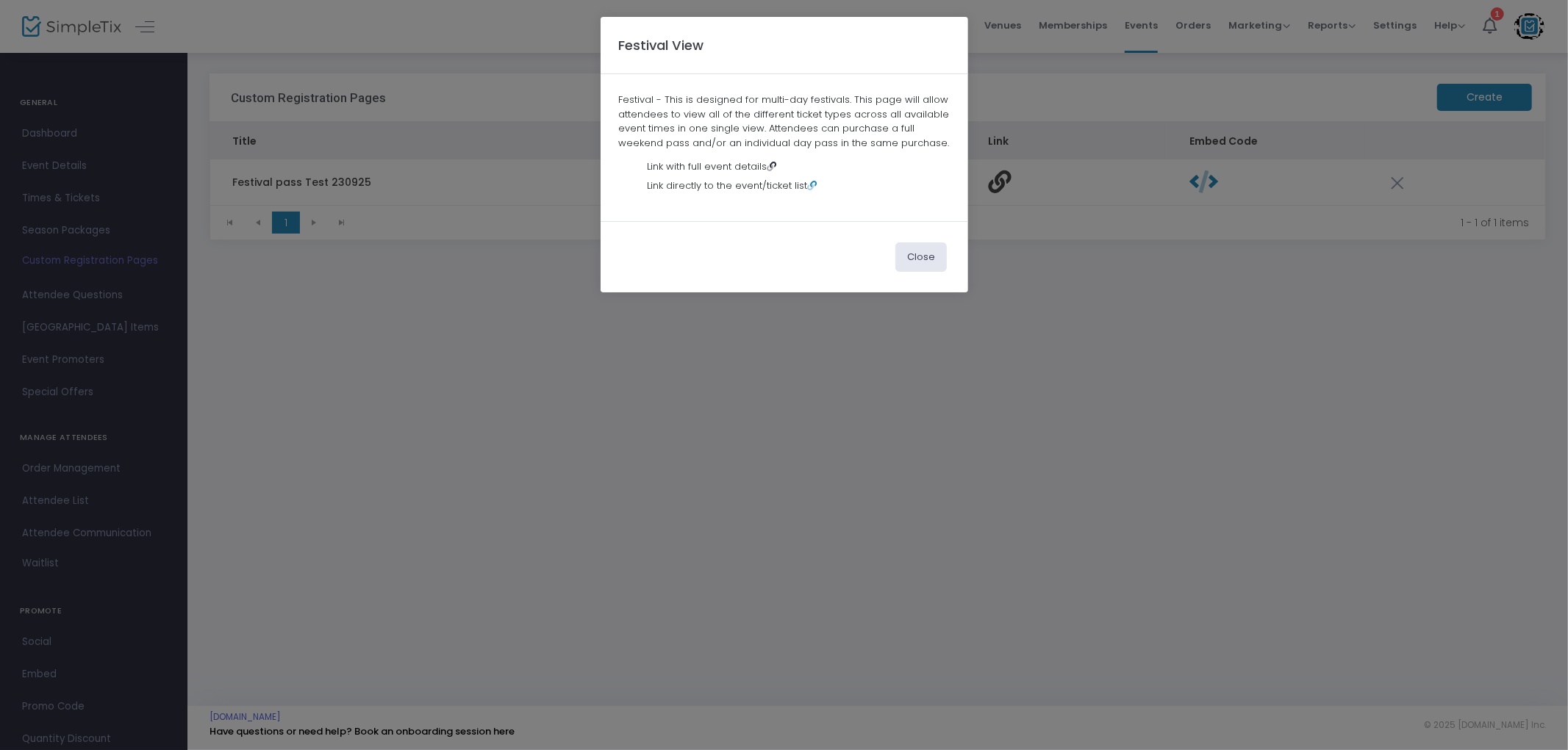
click at [772, 165] on icon at bounding box center [772, 167] width 10 height 10
